Goal: Information Seeking & Learning: Learn about a topic

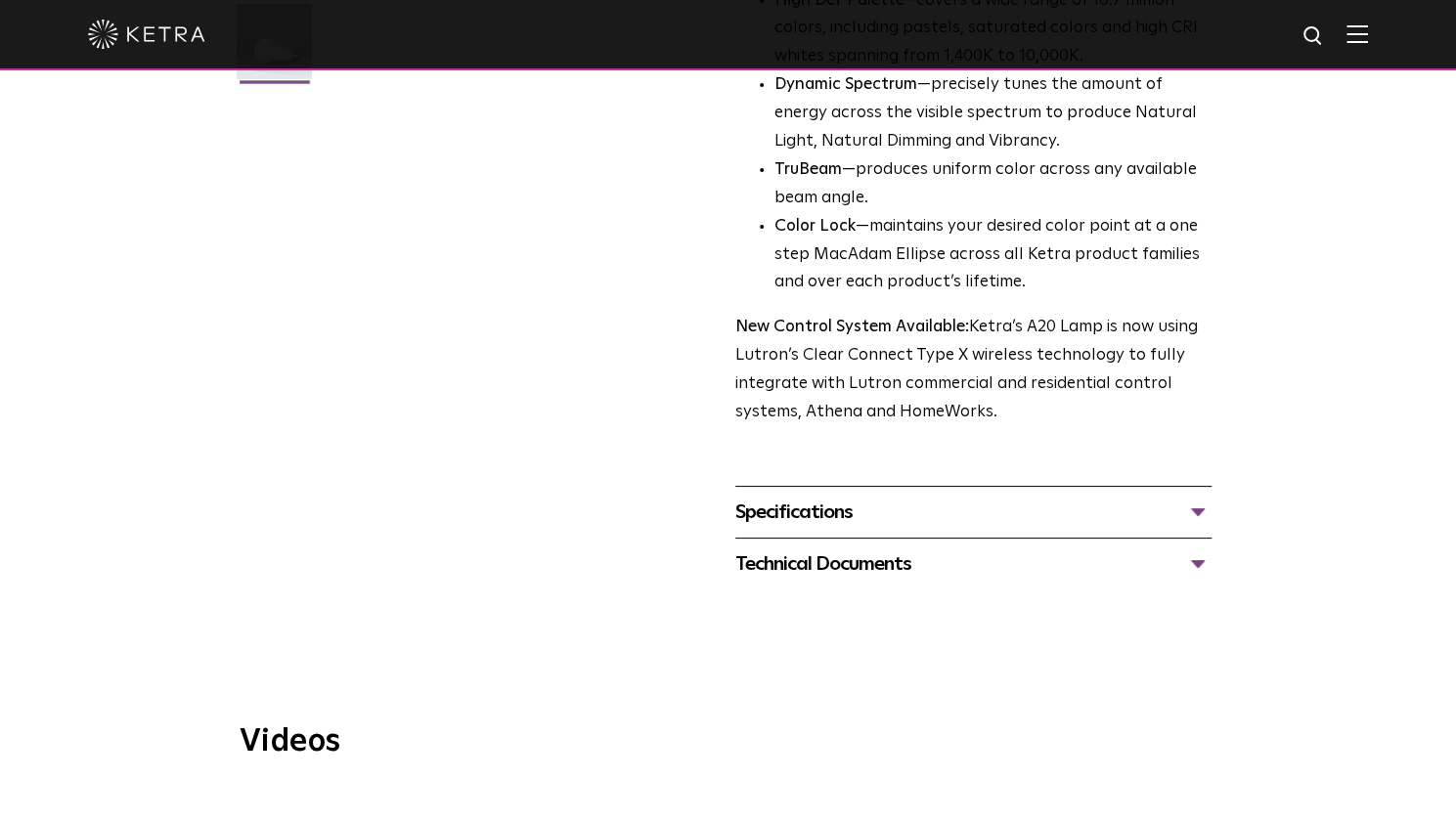
scroll to position [630, 0]
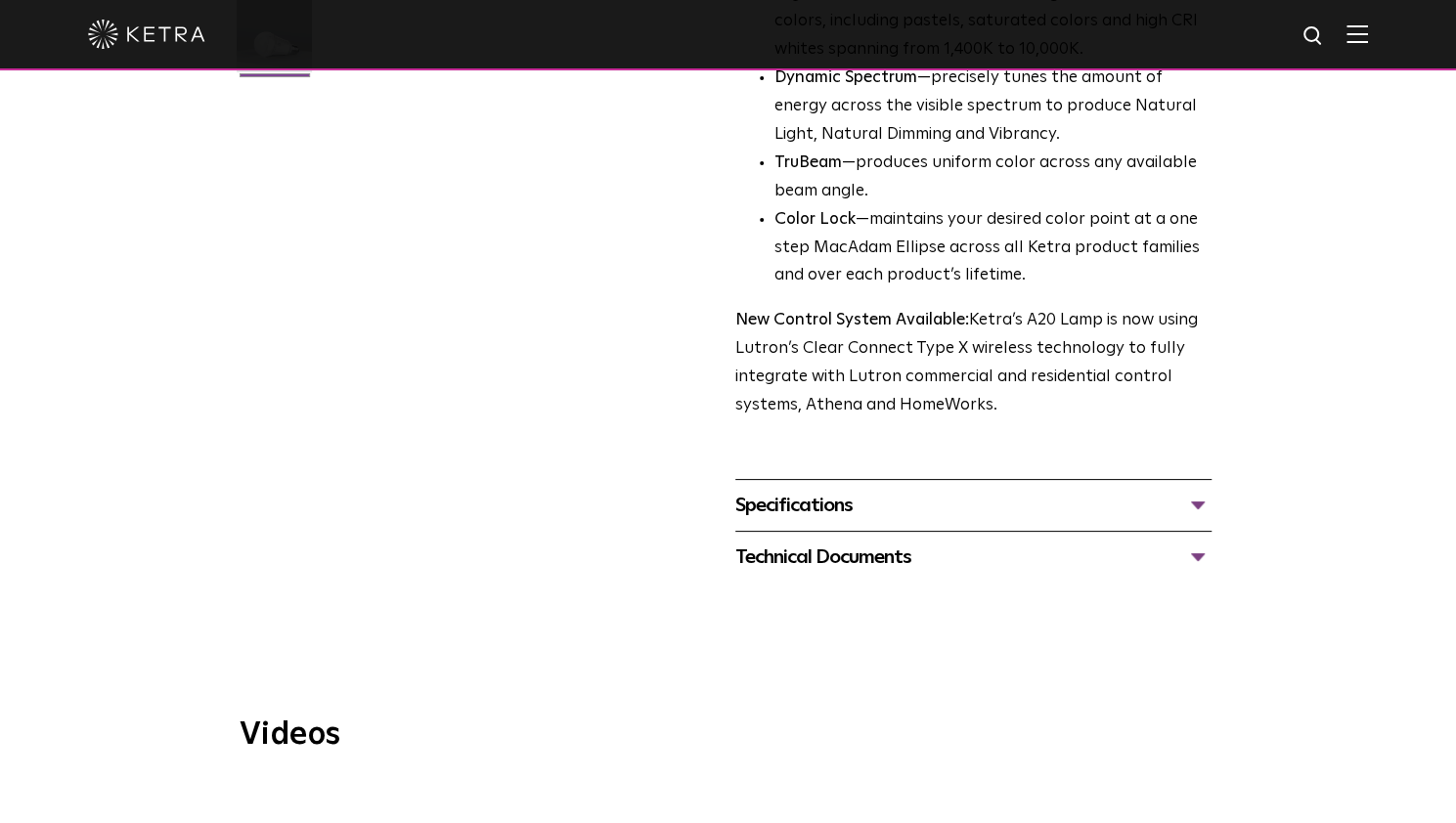
click at [1195, 490] on div "Specifications" at bounding box center [973, 505] width 476 height 31
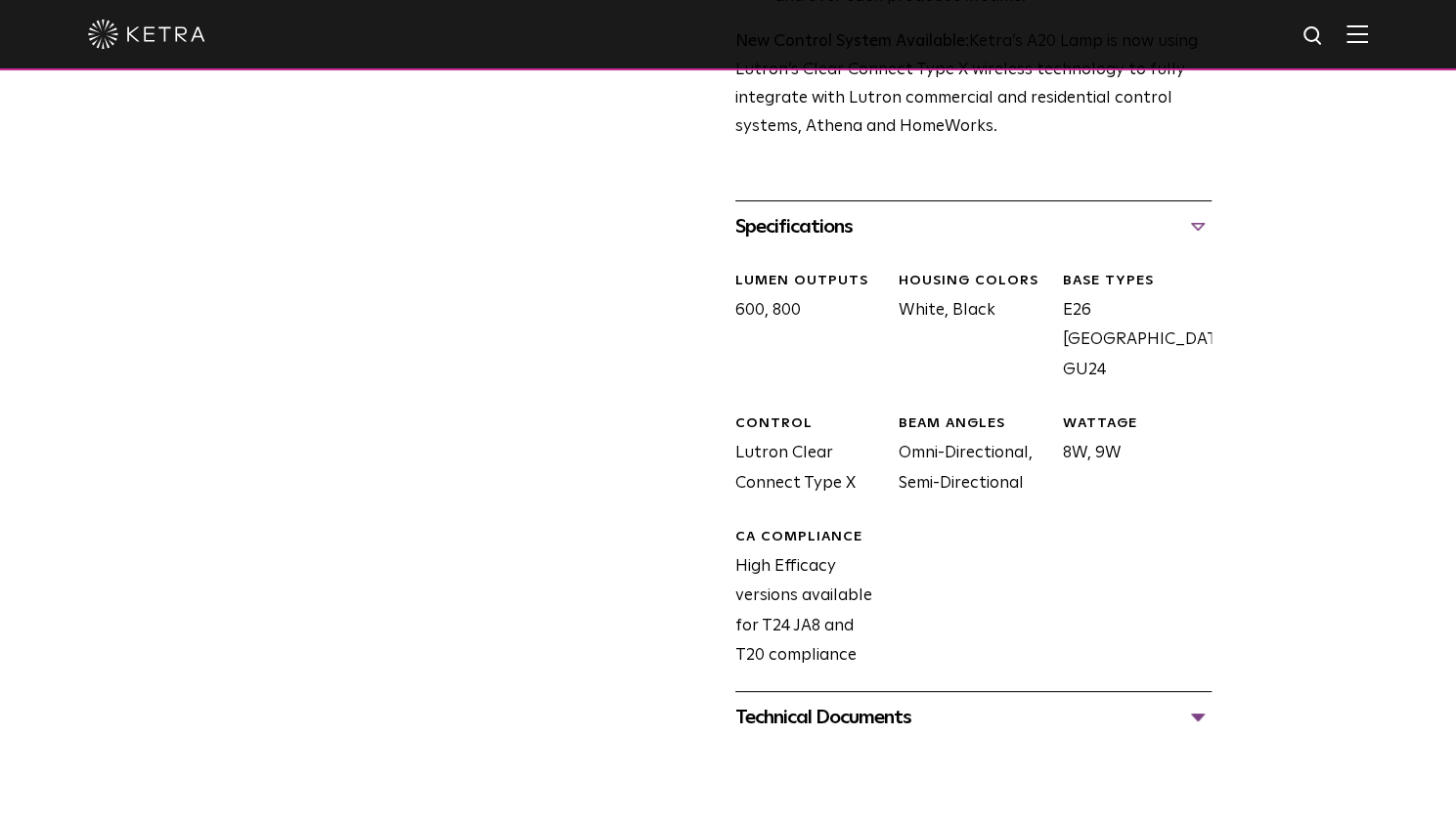
scroll to position [934, 0]
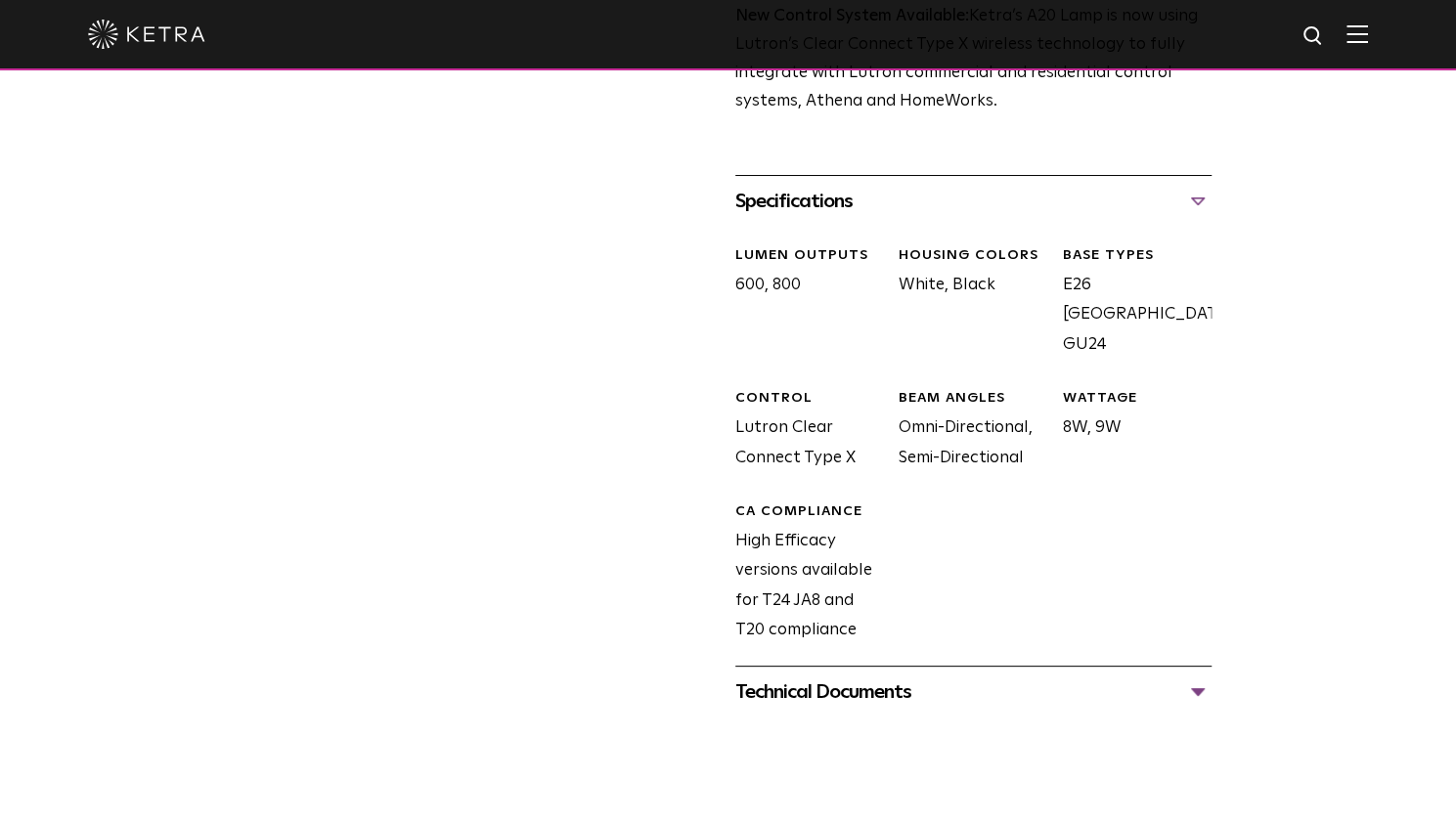
click at [1196, 676] on div "Technical Documents" at bounding box center [973, 692] width 476 height 31
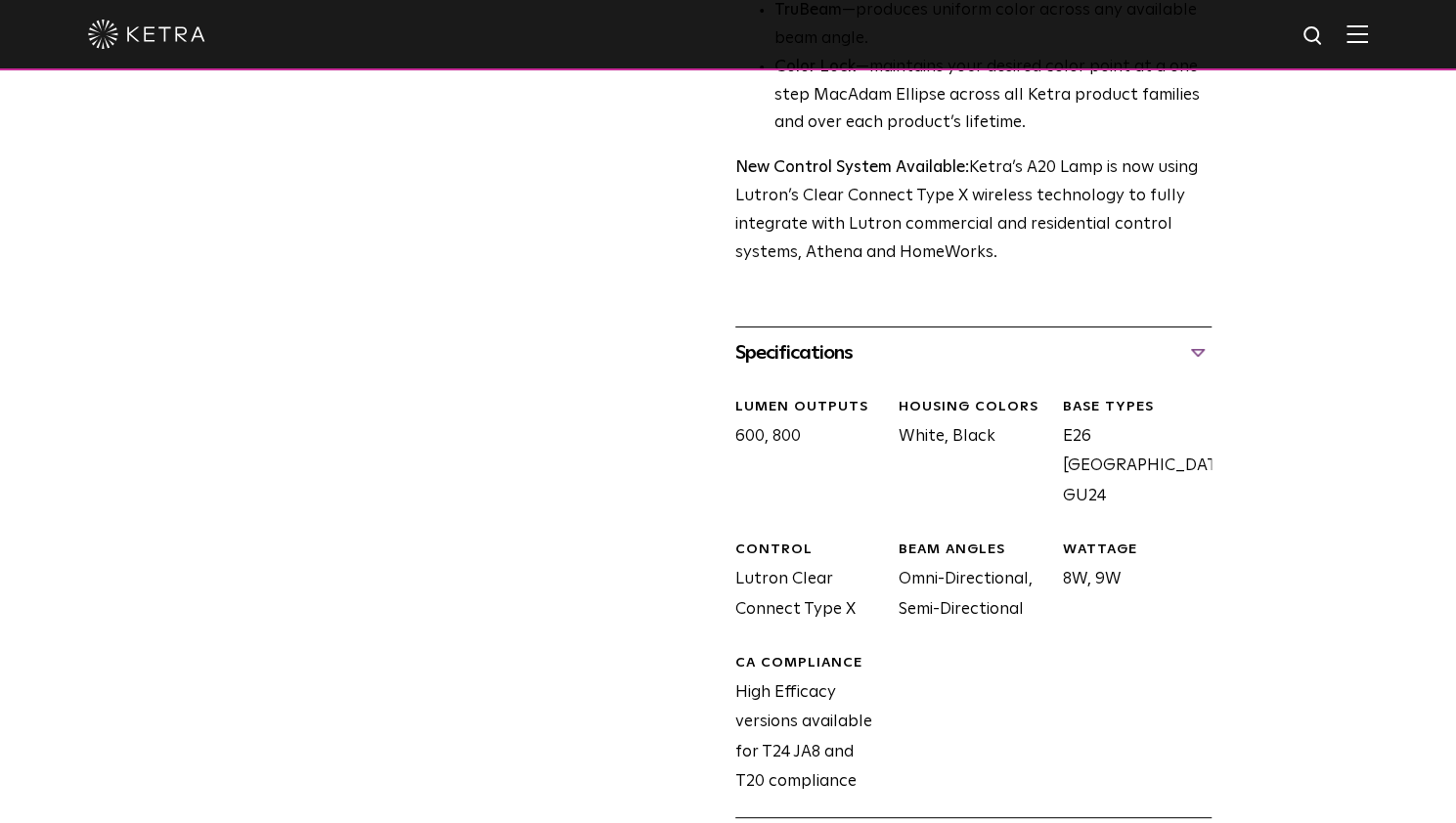
scroll to position [783, 0]
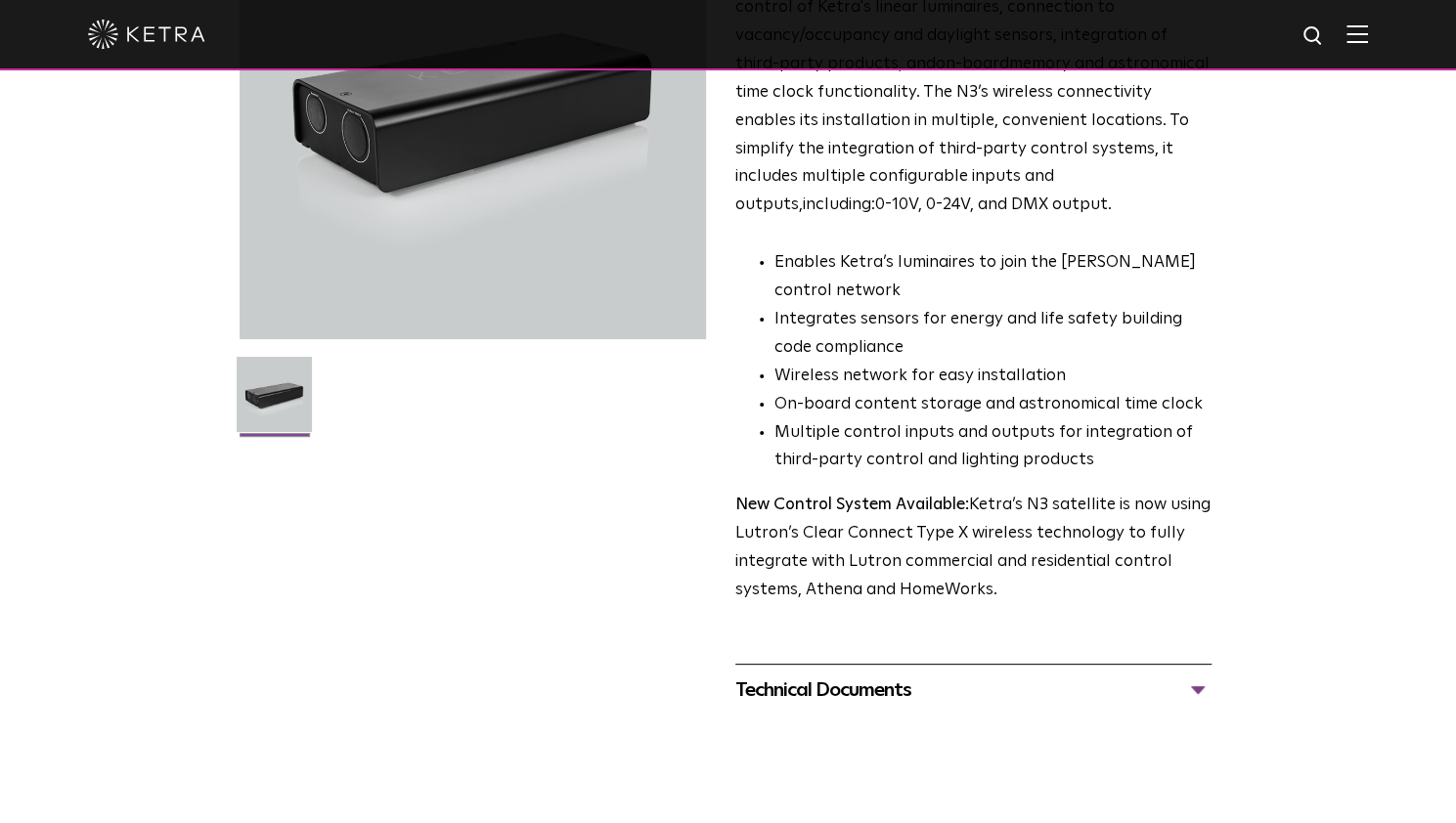
scroll to position [281, 0]
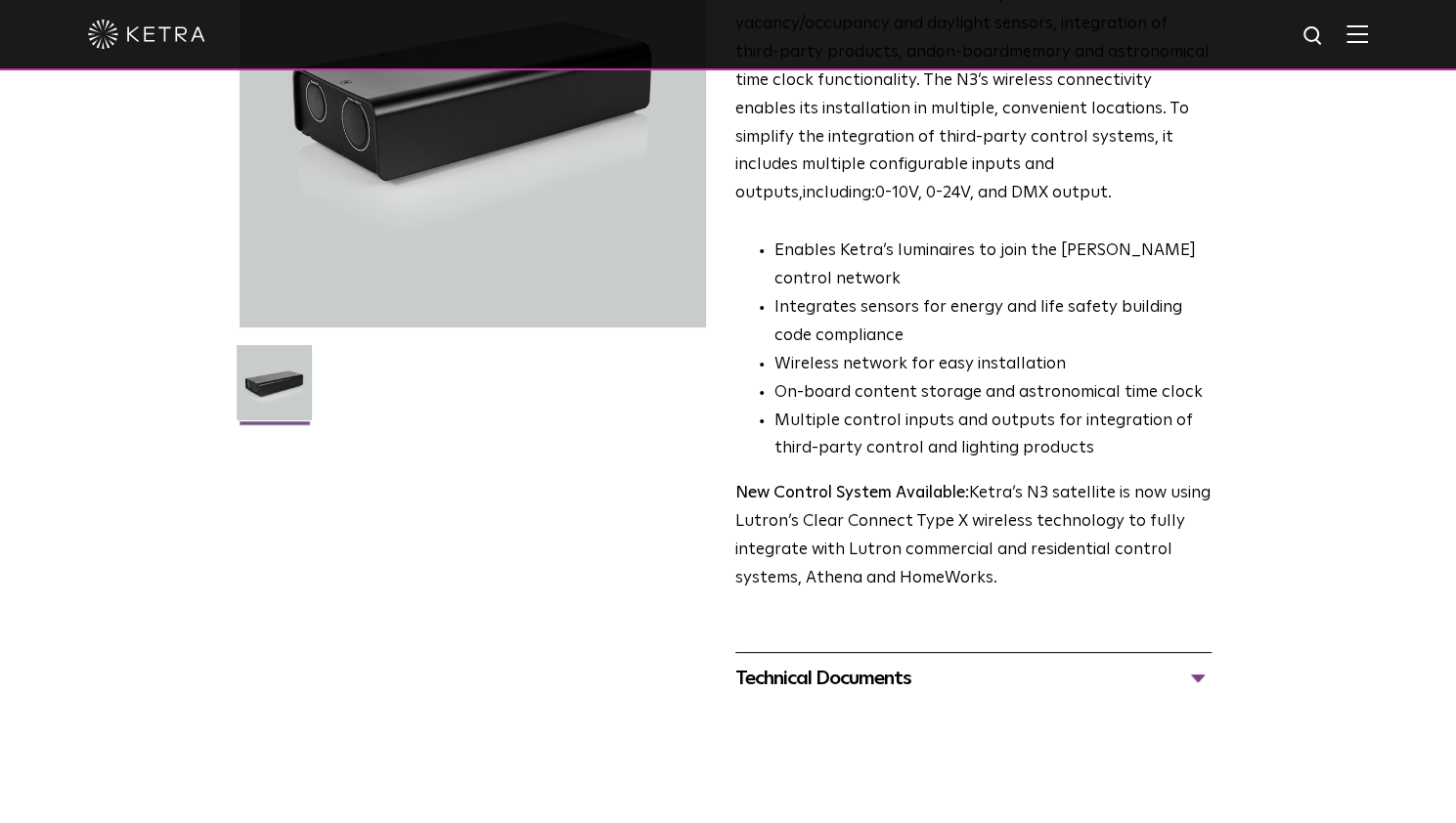
click at [1135, 681] on div "Technical Documents" at bounding box center [973, 678] width 476 height 31
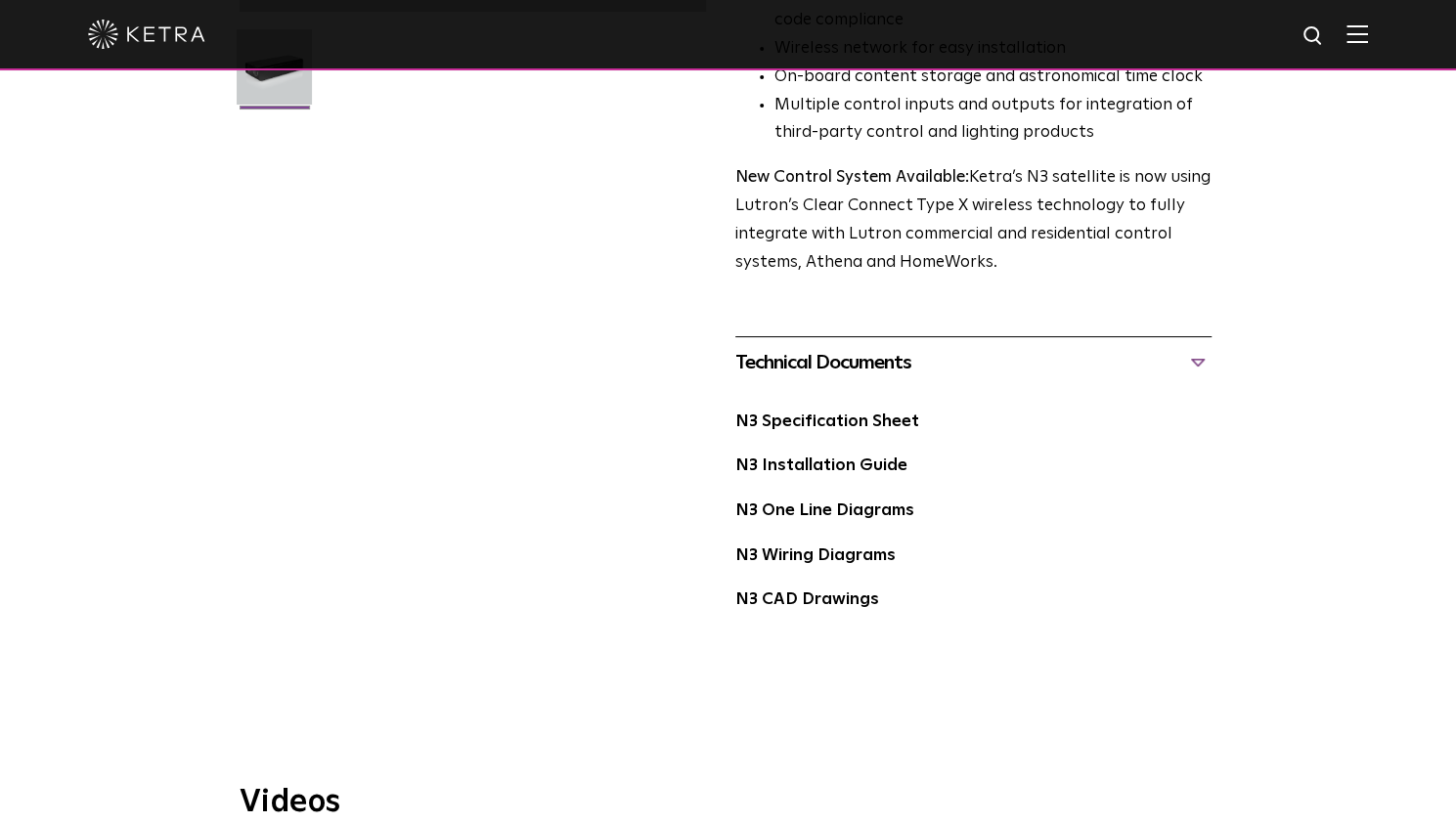
scroll to position [0, 0]
